Goal: Information Seeking & Learning: Learn about a topic

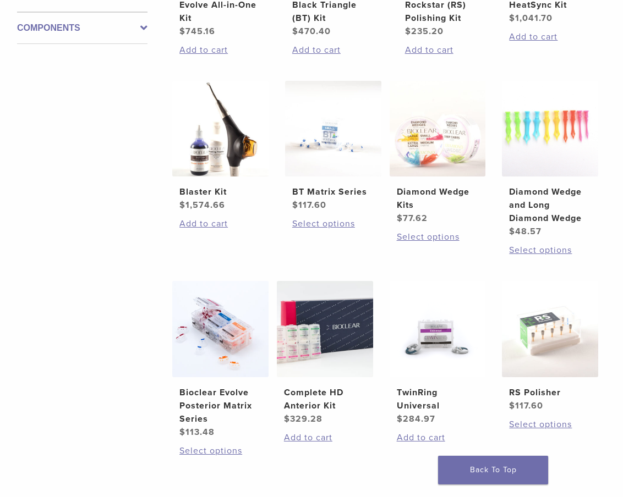
scroll to position [550, 0]
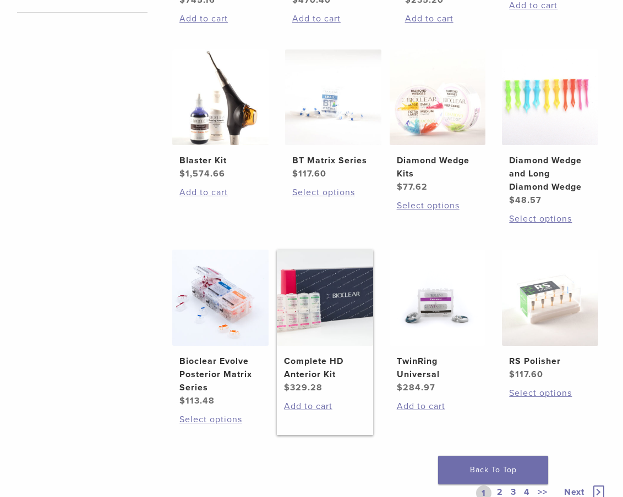
click at [340, 289] on img at bounding box center [325, 298] width 96 height 96
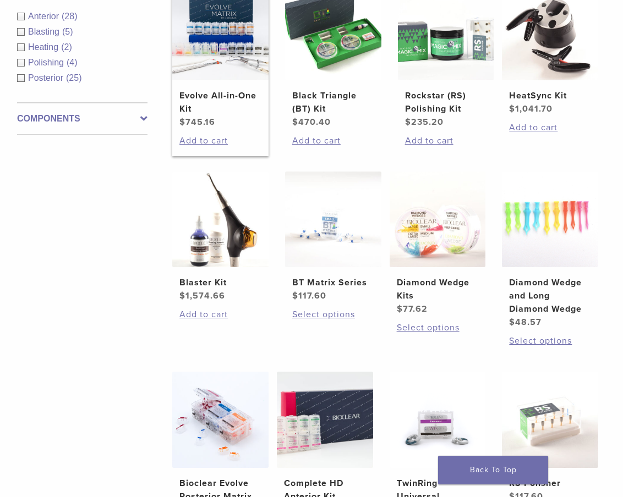
scroll to position [275, 0]
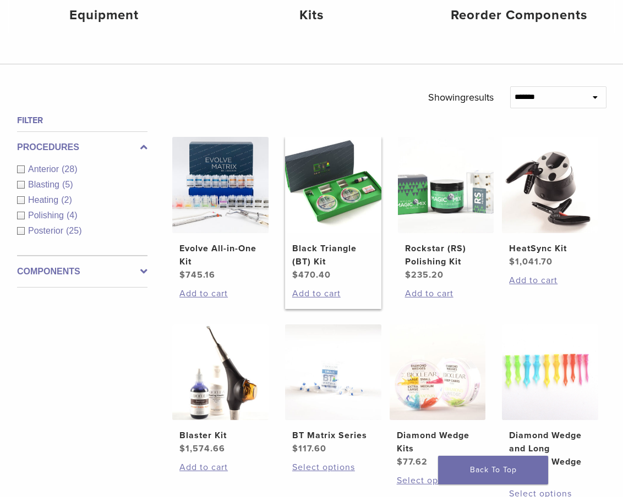
click at [337, 174] on img at bounding box center [333, 185] width 96 height 96
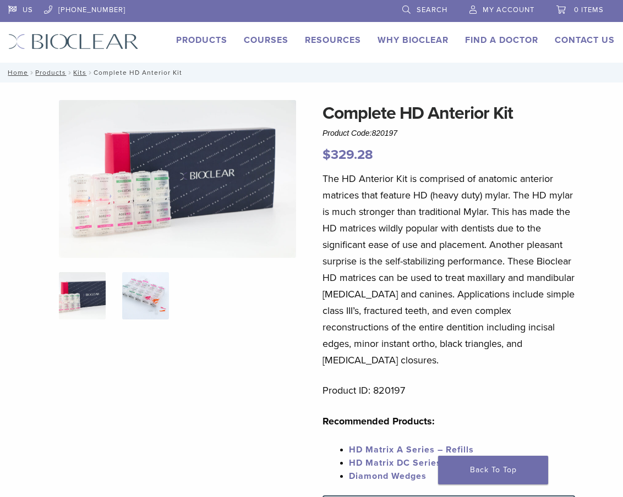
click at [146, 292] on img at bounding box center [145, 295] width 47 height 47
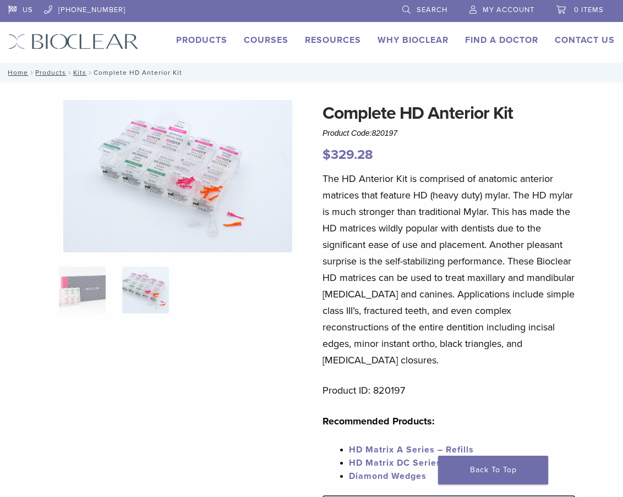
click at [173, 195] on img at bounding box center [177, 176] width 229 height 152
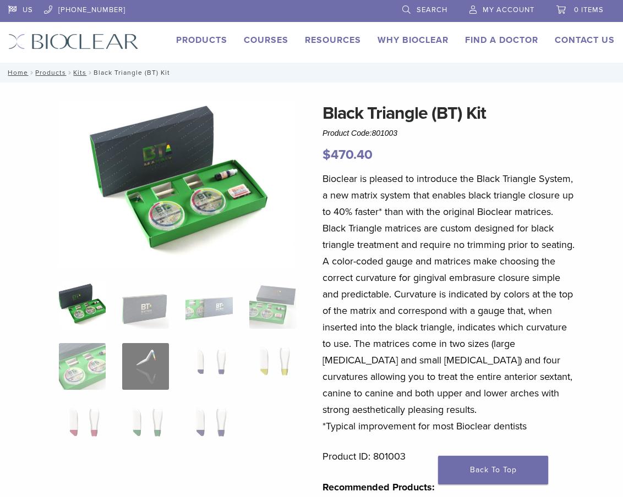
click at [181, 194] on img at bounding box center [177, 184] width 237 height 168
